Goal: Information Seeking & Learning: Learn about a topic

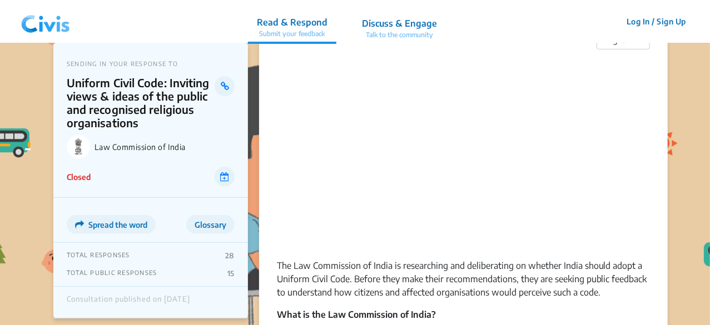
scroll to position [51, 0]
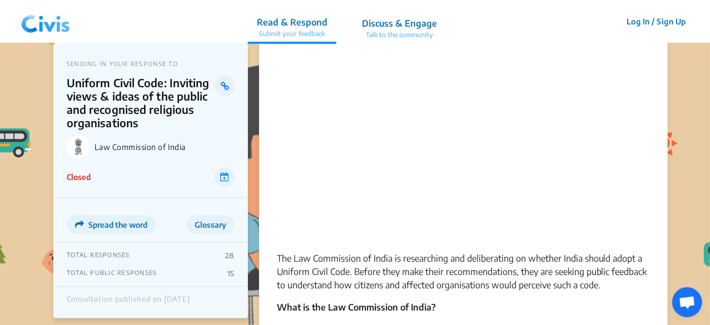
drag, startPoint x: 711, startPoint y: 9, endPoint x: 706, endPoint y: 31, distance: 22.2
click at [706, 31] on html "Read & Respond Submit your feedback Discuss & Engage Talk to the community Read…" at bounding box center [355, 133] width 710 height 368
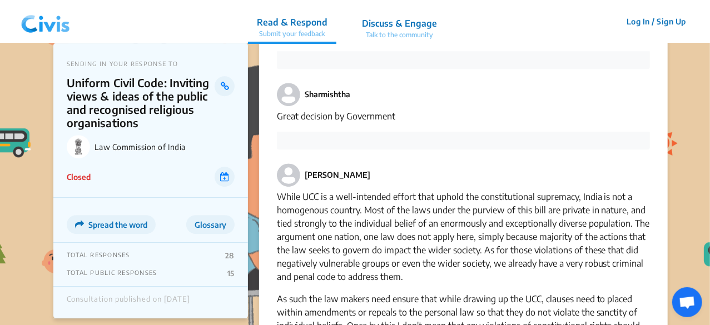
scroll to position [1654, 0]
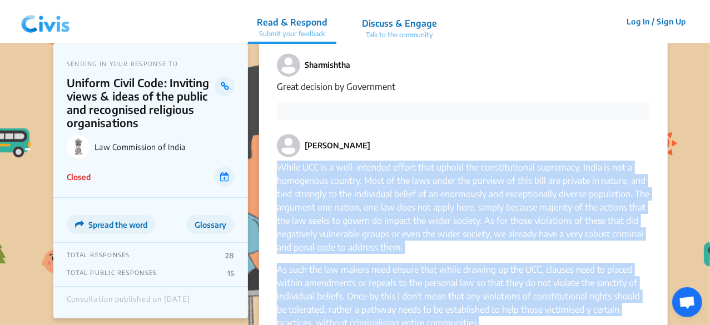
drag, startPoint x: 279, startPoint y: 123, endPoint x: 527, endPoint y: 274, distance: 289.8
click at [527, 274] on div "While UCC is a well-intended effort that uphold the constitutional supremacy, I…" at bounding box center [463, 245] width 373 height 169
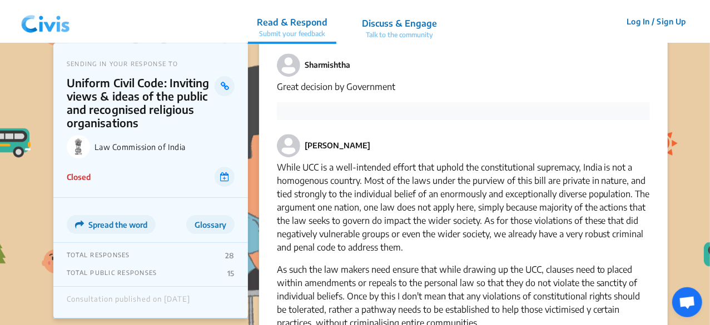
click at [512, 277] on p "As such the law makers need ensure that while drawing up the UCC, clauses need …" at bounding box center [463, 296] width 373 height 67
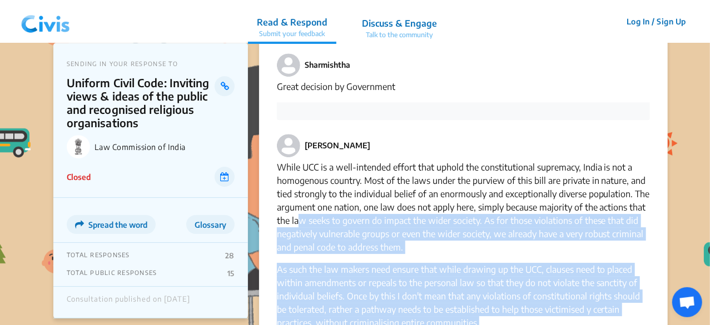
drag, startPoint x: 476, startPoint y: 283, endPoint x: 299, endPoint y: 181, distance: 203.7
click at [299, 181] on div "While UCC is a well-intended effort that uphold the constitutional supremacy, I…" at bounding box center [463, 245] width 373 height 169
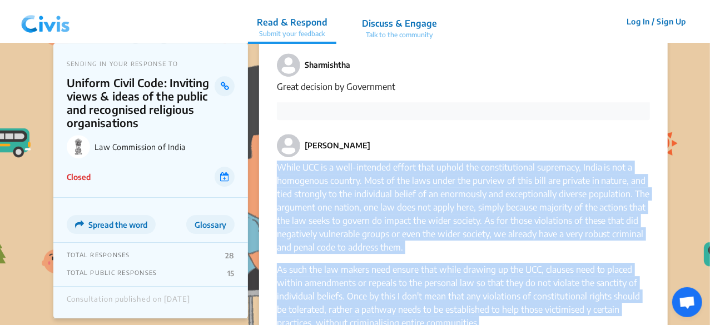
drag, startPoint x: 278, startPoint y: 126, endPoint x: 538, endPoint y: 281, distance: 302.7
click at [538, 281] on div "While UCC is a well-intended effort that uphold the constitutional supremacy, I…" at bounding box center [463, 245] width 373 height 169
copy div "Lorem IPS do s amet-consecte adipis elit seddoe tem incididuntutla etdolorem, A…"
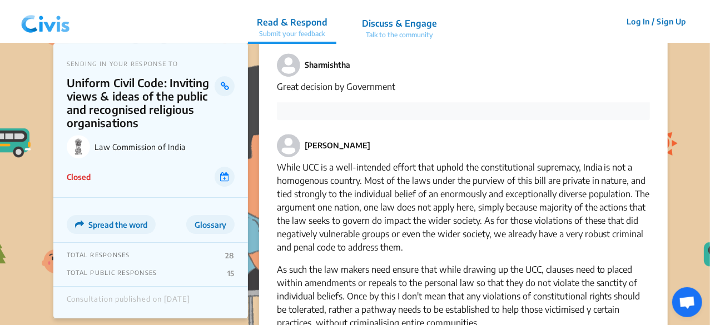
click at [605, 120] on div "[PERSON_NAME] While UCC is a well-intended effort that uphold the constitutiona…" at bounding box center [463, 238] width 373 height 236
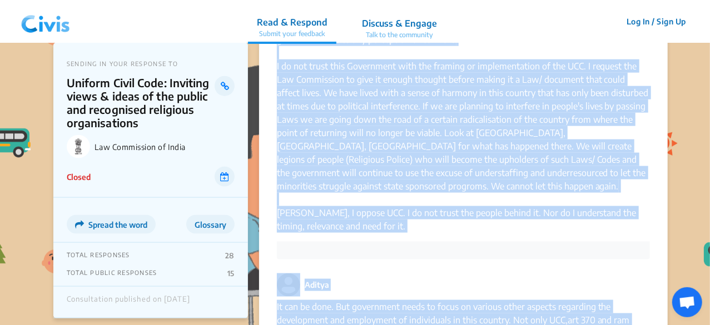
scroll to position [2758, 0]
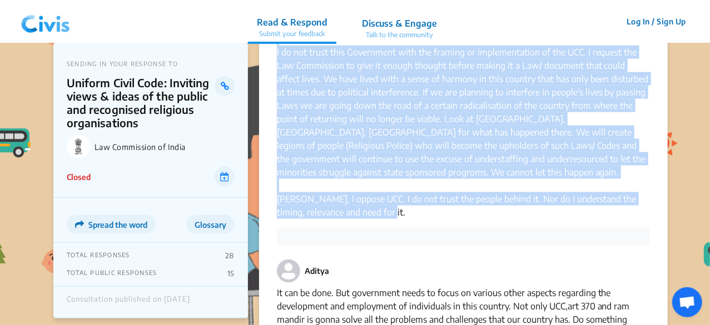
drag, startPoint x: 277, startPoint y: 58, endPoint x: 492, endPoint y: 162, distance: 239.3
copy div "Lo ips Dolorsitamet con adip e seddoeius tem INC, utla etdol ma aliqua enim ad …"
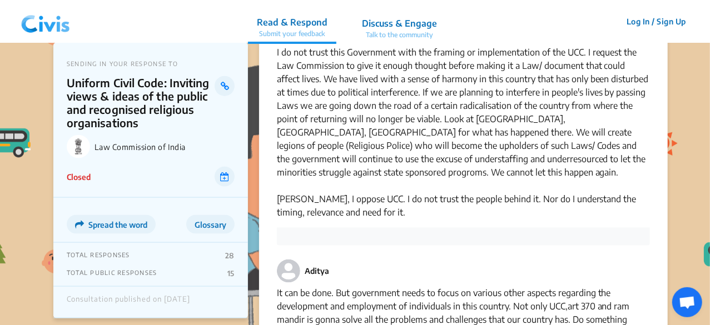
click at [453, 246] on div "Aditya It can be done. But government needs to focus on various other aspects r…" at bounding box center [463, 306] width 373 height 121
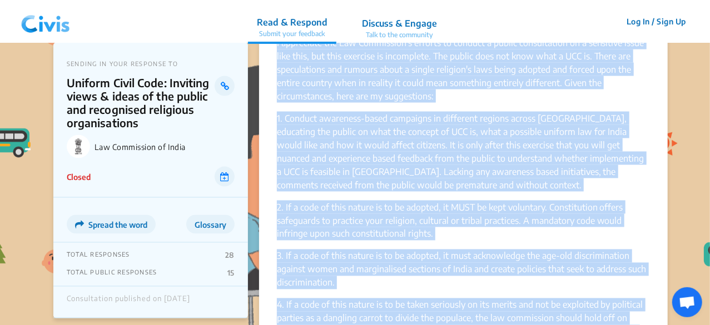
scroll to position [5243, 0]
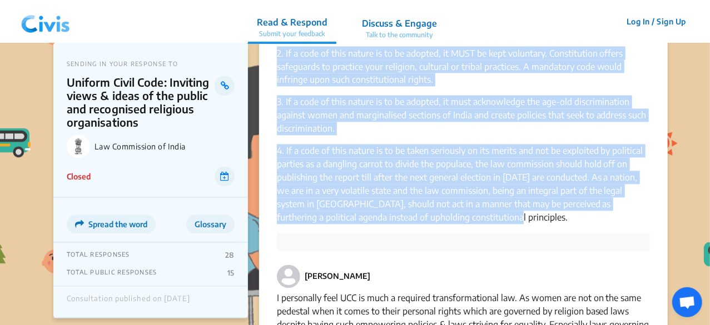
drag, startPoint x: 277, startPoint y: 101, endPoint x: 446, endPoint y: 152, distance: 176.5
click at [446, 152] on div "I appreciate the Law Commission's efforts to conduct a public consultation on a…" at bounding box center [463, 53] width 373 height 342
copy div "L ipsumdolor sit Ame Consectetu'a elitsed do eiusmod t incidi utlaboreetdo ma a…"
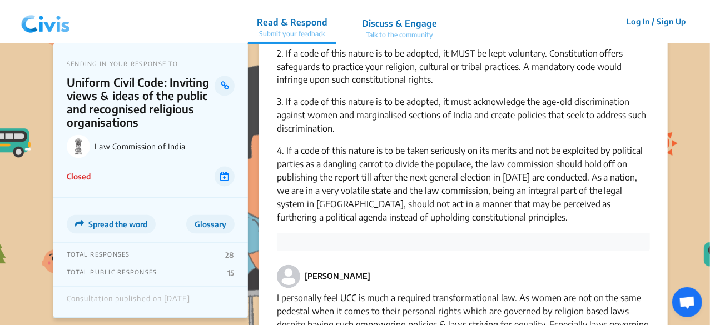
click at [523, 292] on p "I personally feel UCC is much a required transformational law. As women are not…" at bounding box center [463, 318] width 373 height 53
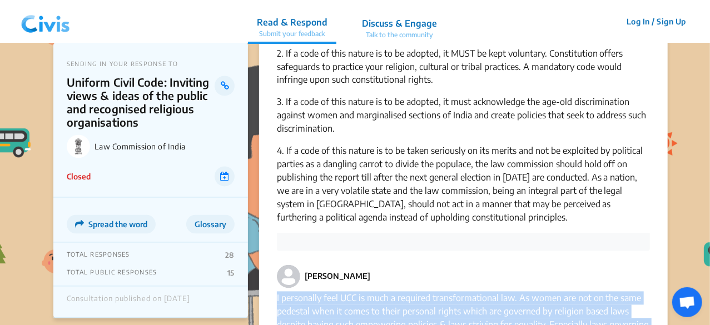
drag, startPoint x: 274, startPoint y: 225, endPoint x: 563, endPoint y: 275, distance: 293.2
copy p "I personally feel UCC is much a required transformational law. As women are not…"
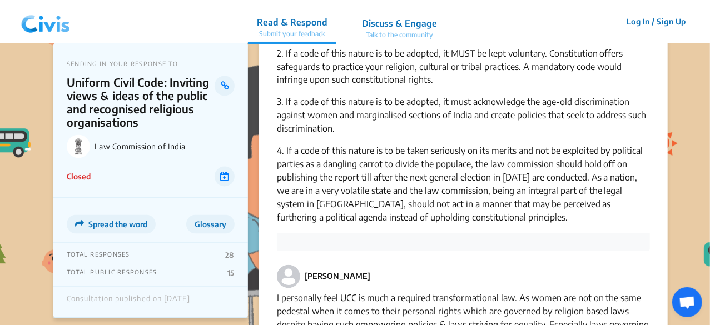
click at [481, 251] on div "[PERSON_NAME] I personally feel UCC is much a required transformational law. As…" at bounding box center [463, 311] width 373 height 121
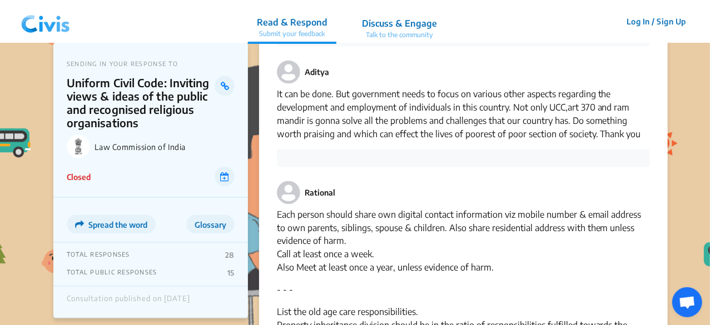
scroll to position [2778, 0]
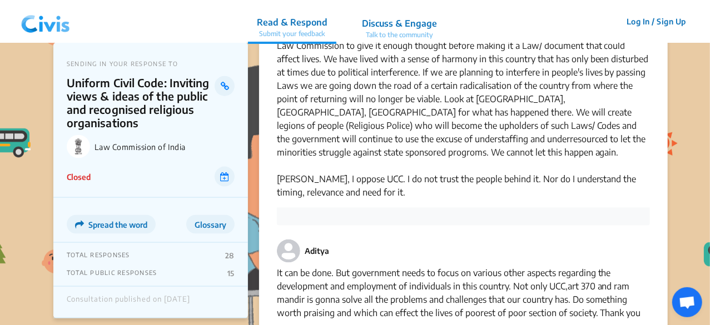
click at [515, 226] on div "Aditya It can be done. But government needs to focus on various other aspects r…" at bounding box center [463, 286] width 373 height 121
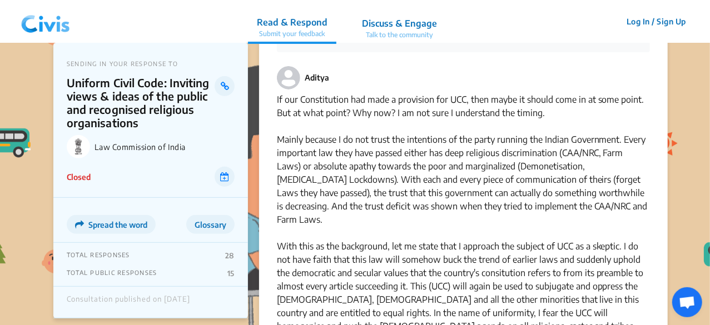
scroll to position [2301, 0]
